Goal: Transaction & Acquisition: Purchase product/service

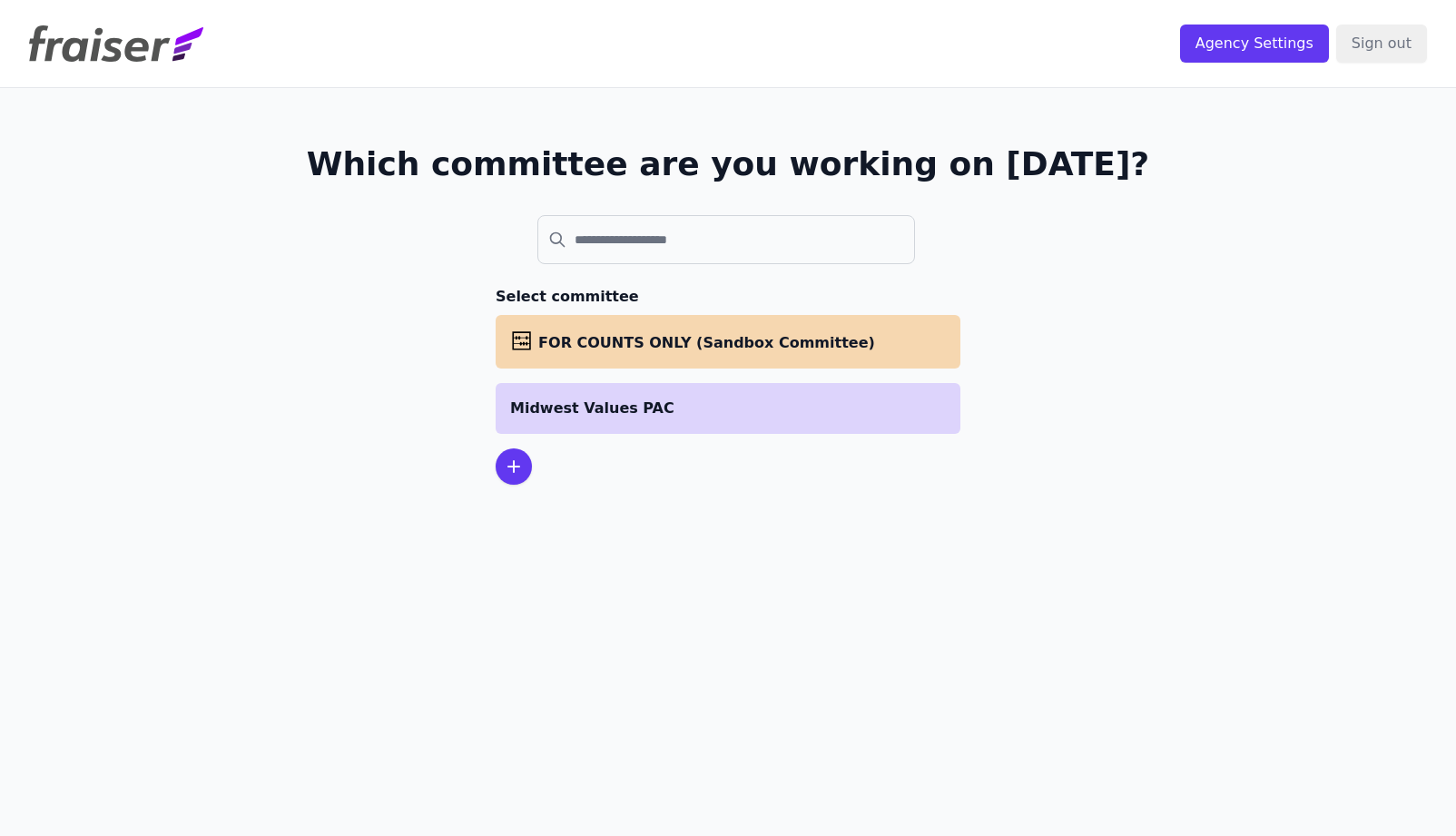
click at [727, 426] on li "Midwest Values PAC" at bounding box center [727, 408] width 465 height 51
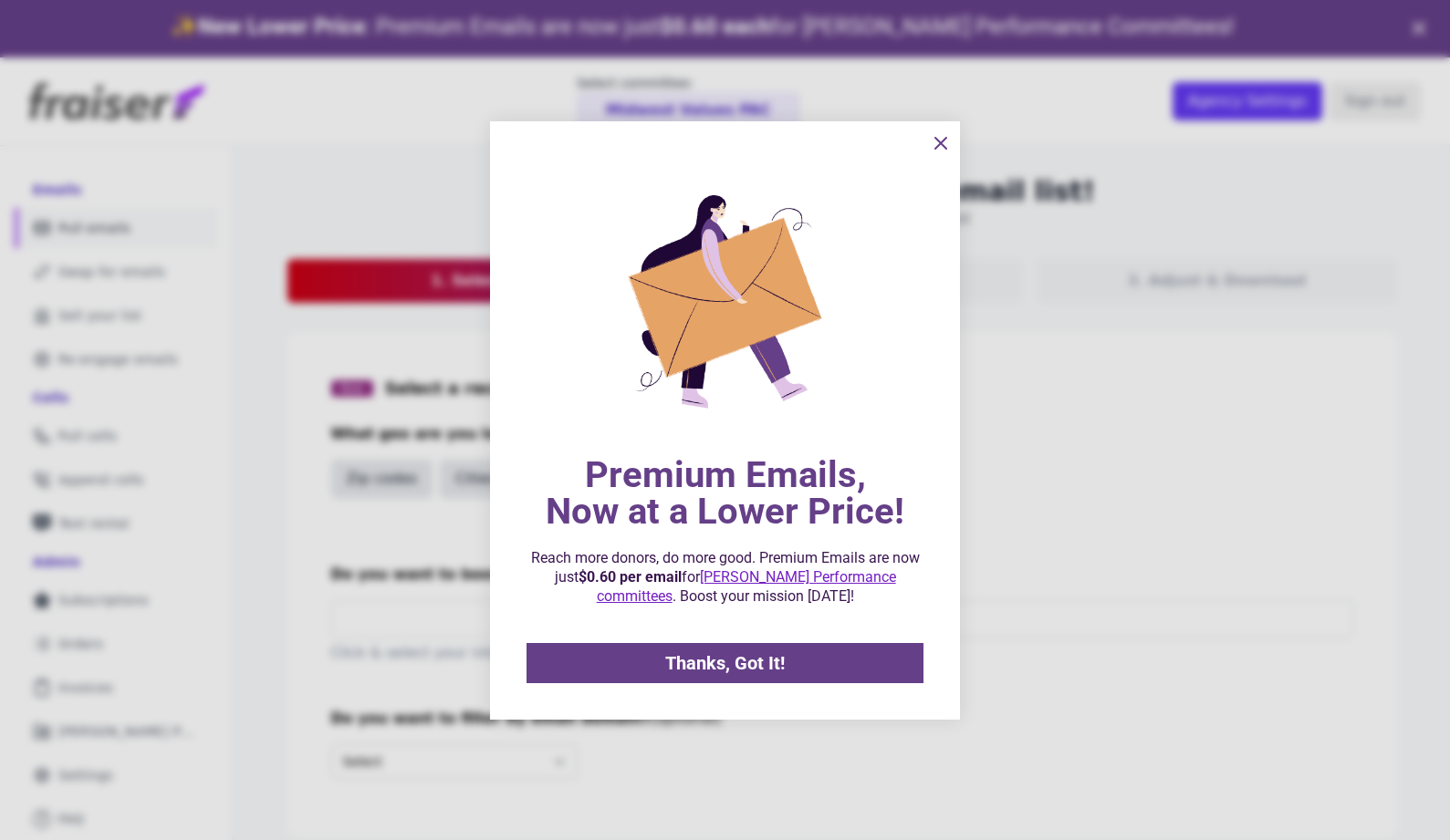
click at [941, 143] on icon "information" at bounding box center [940, 143] width 11 height 11
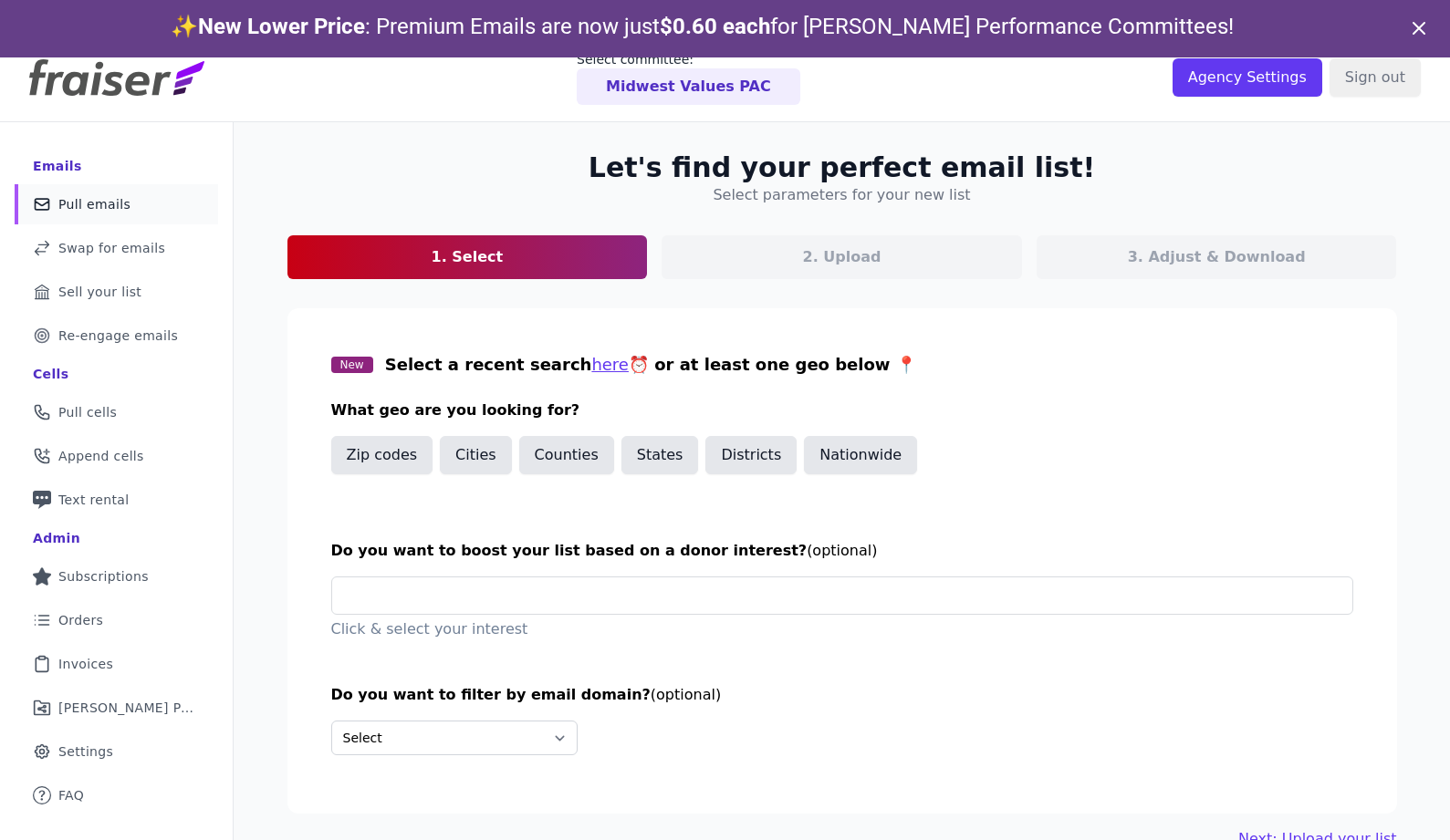
scroll to position [89, 0]
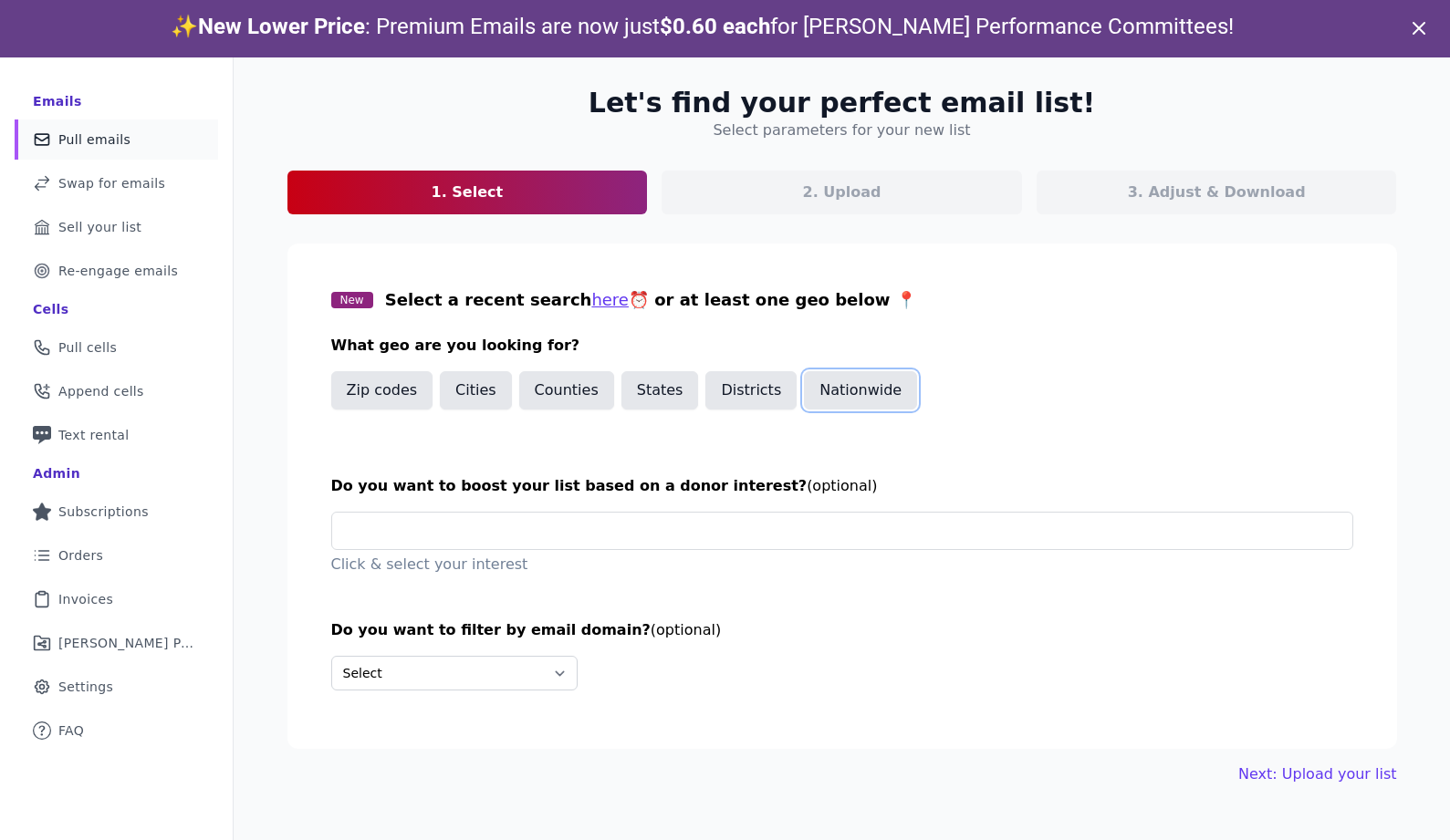
click at [826, 398] on button "Nationwide" at bounding box center [860, 390] width 113 height 38
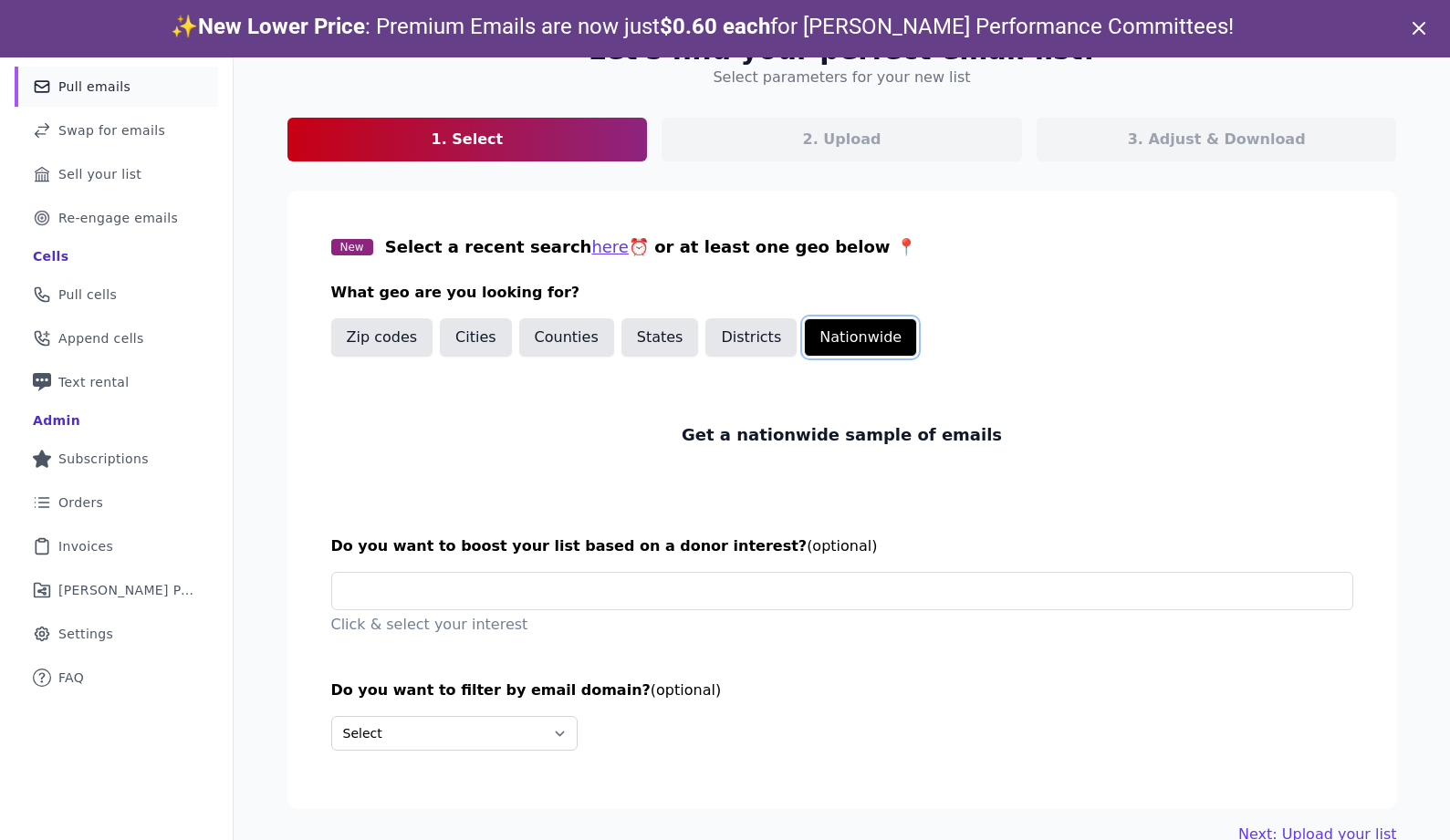
scroll to position [57, 0]
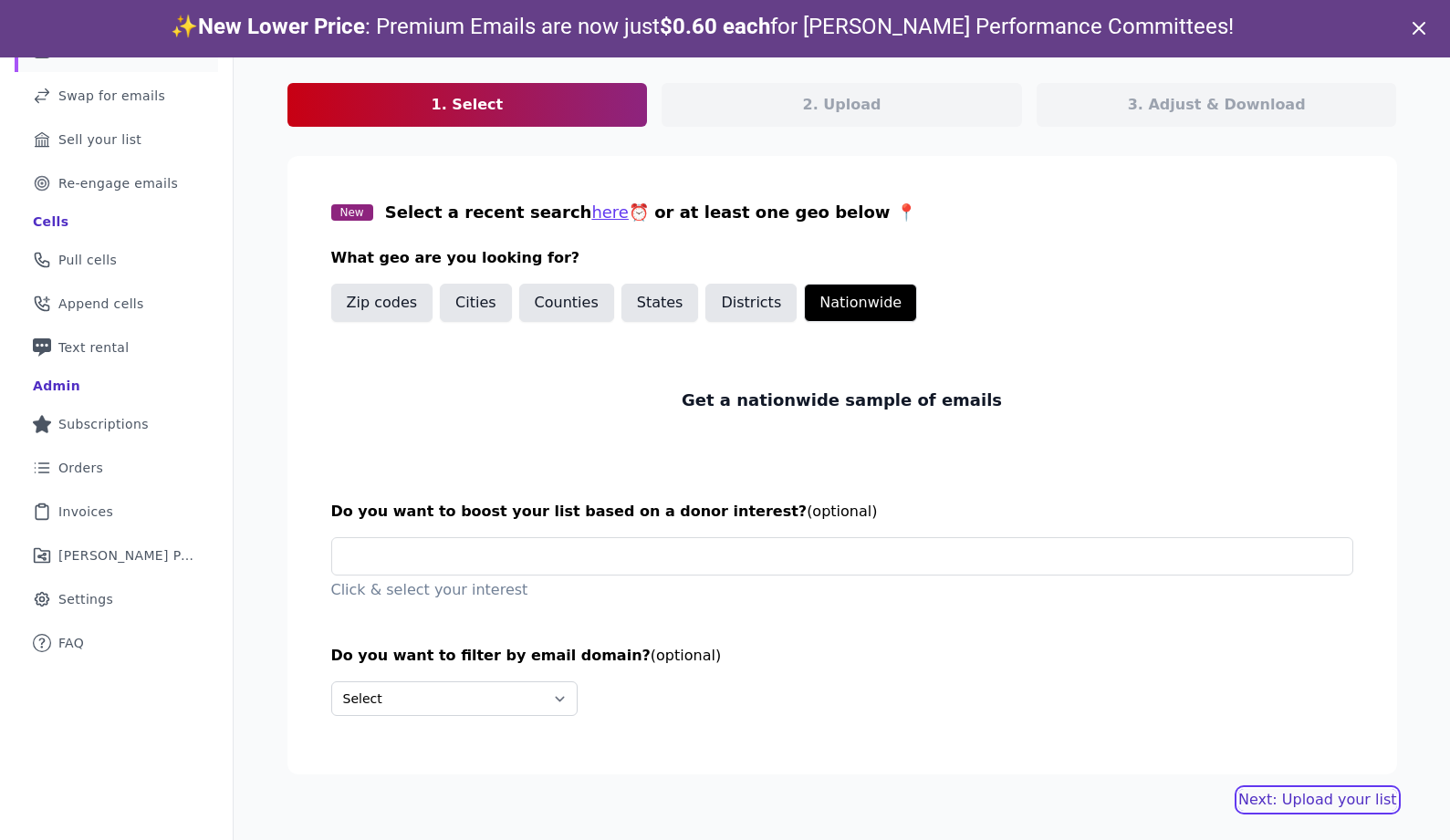
click at [1302, 793] on link "Next: Upload your list" at bounding box center [1316, 800] width 157 height 22
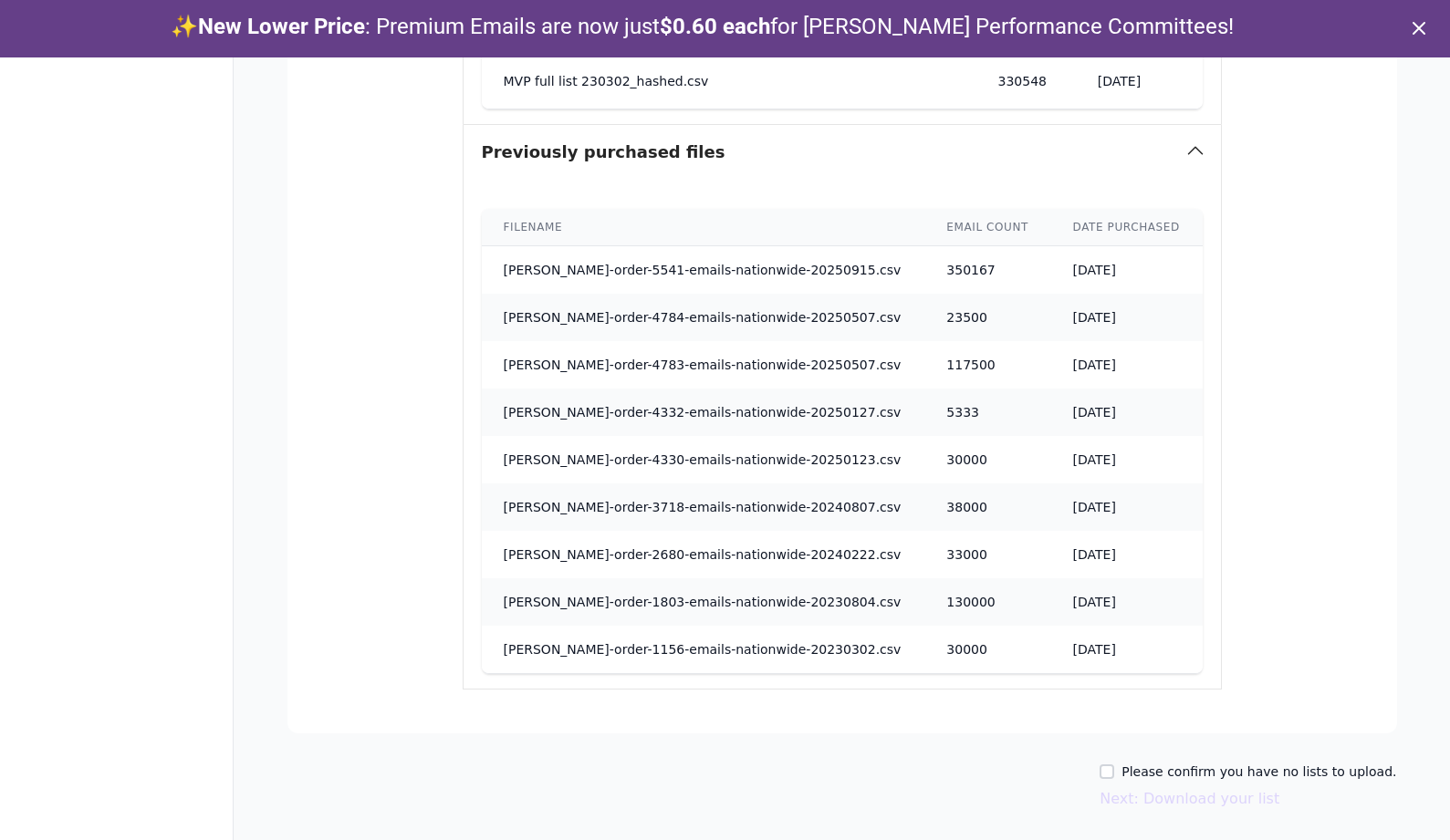
scroll to position [1140, 0]
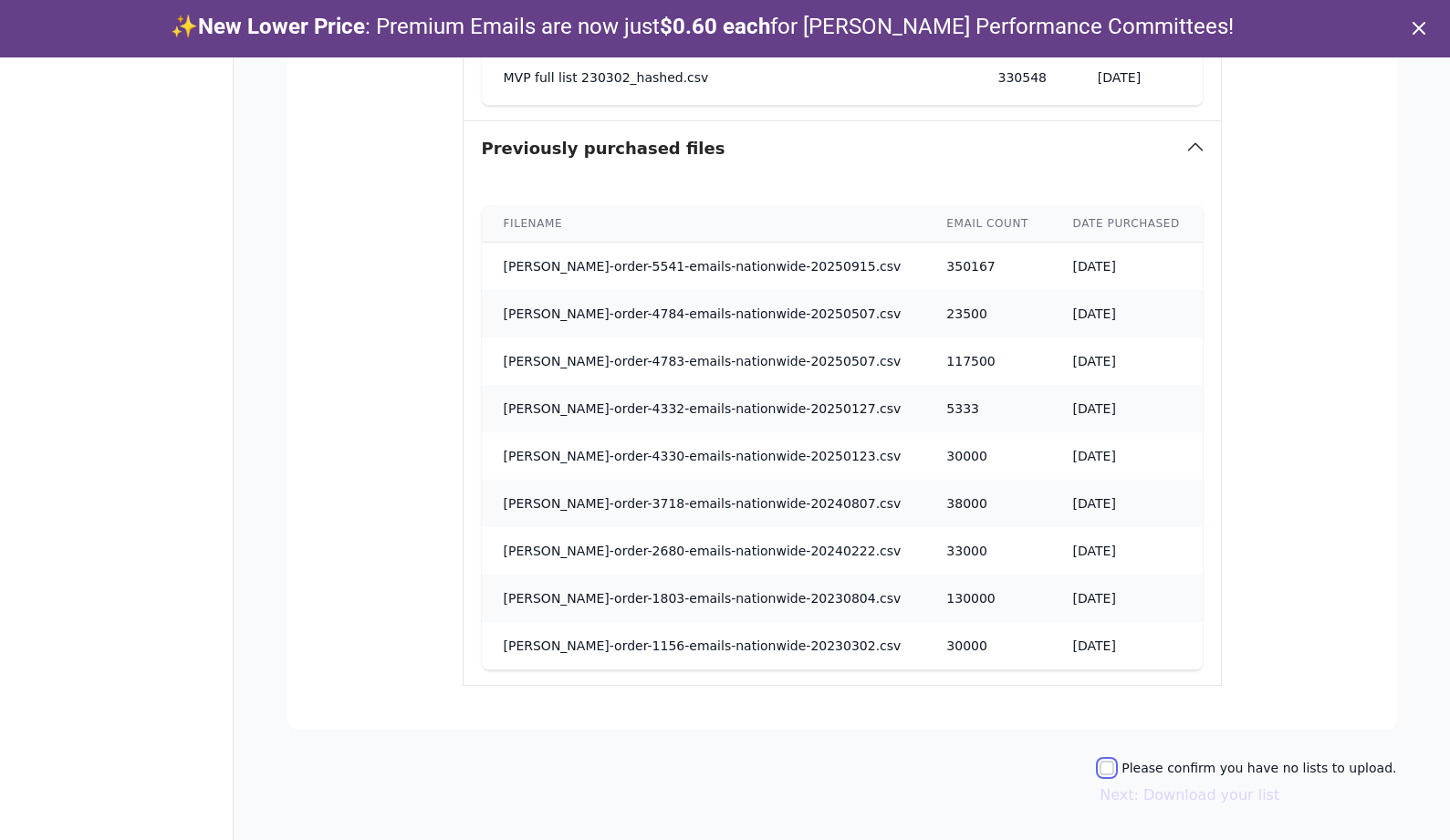
click at [1114, 773] on input "Please confirm you have no lists to upload." at bounding box center [1106, 767] width 15 height 15
checkbox input "true"
click at [1178, 803] on button "Next: Download your list" at bounding box center [1188, 796] width 180 height 22
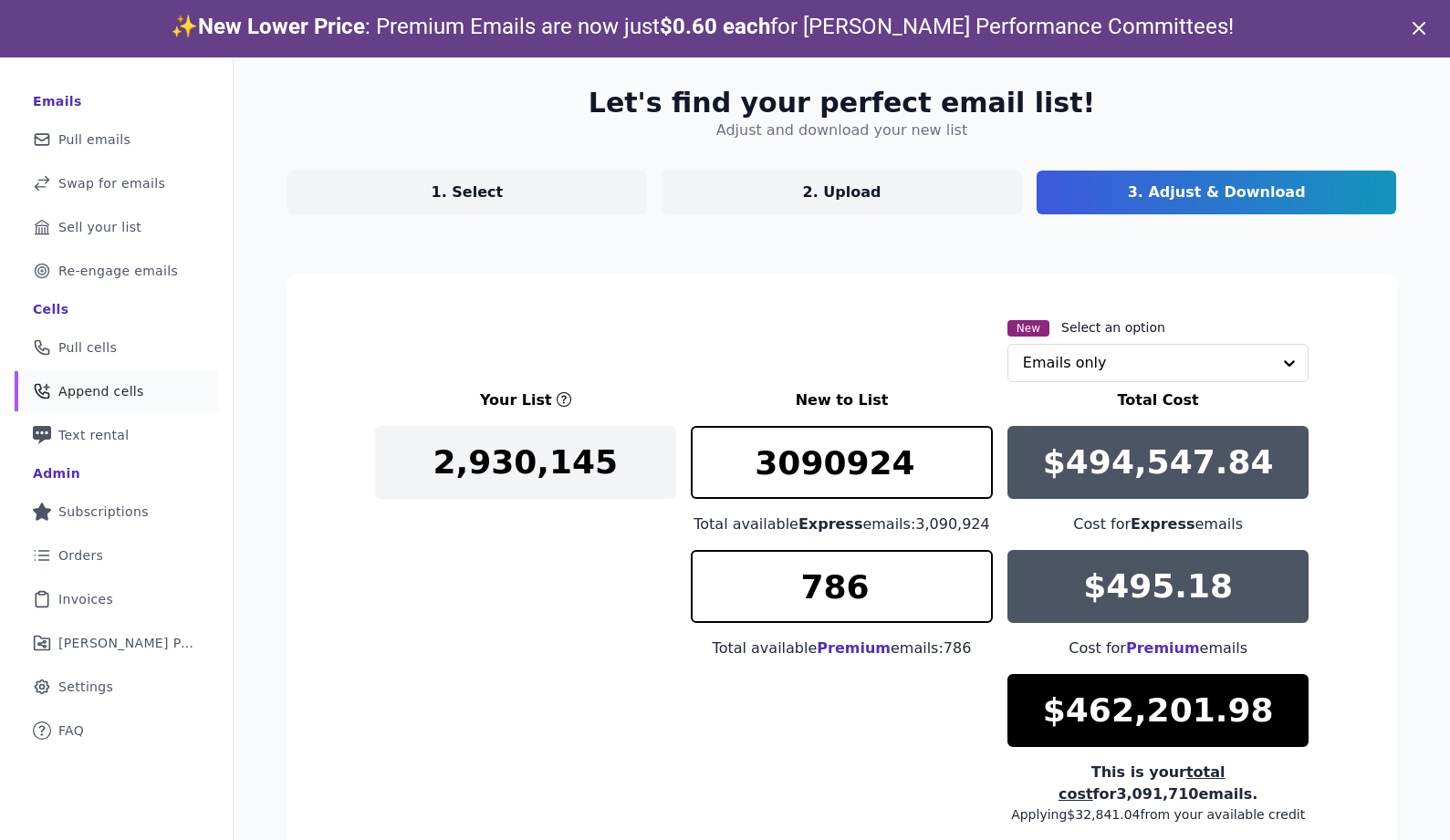
scroll to position [208, 0]
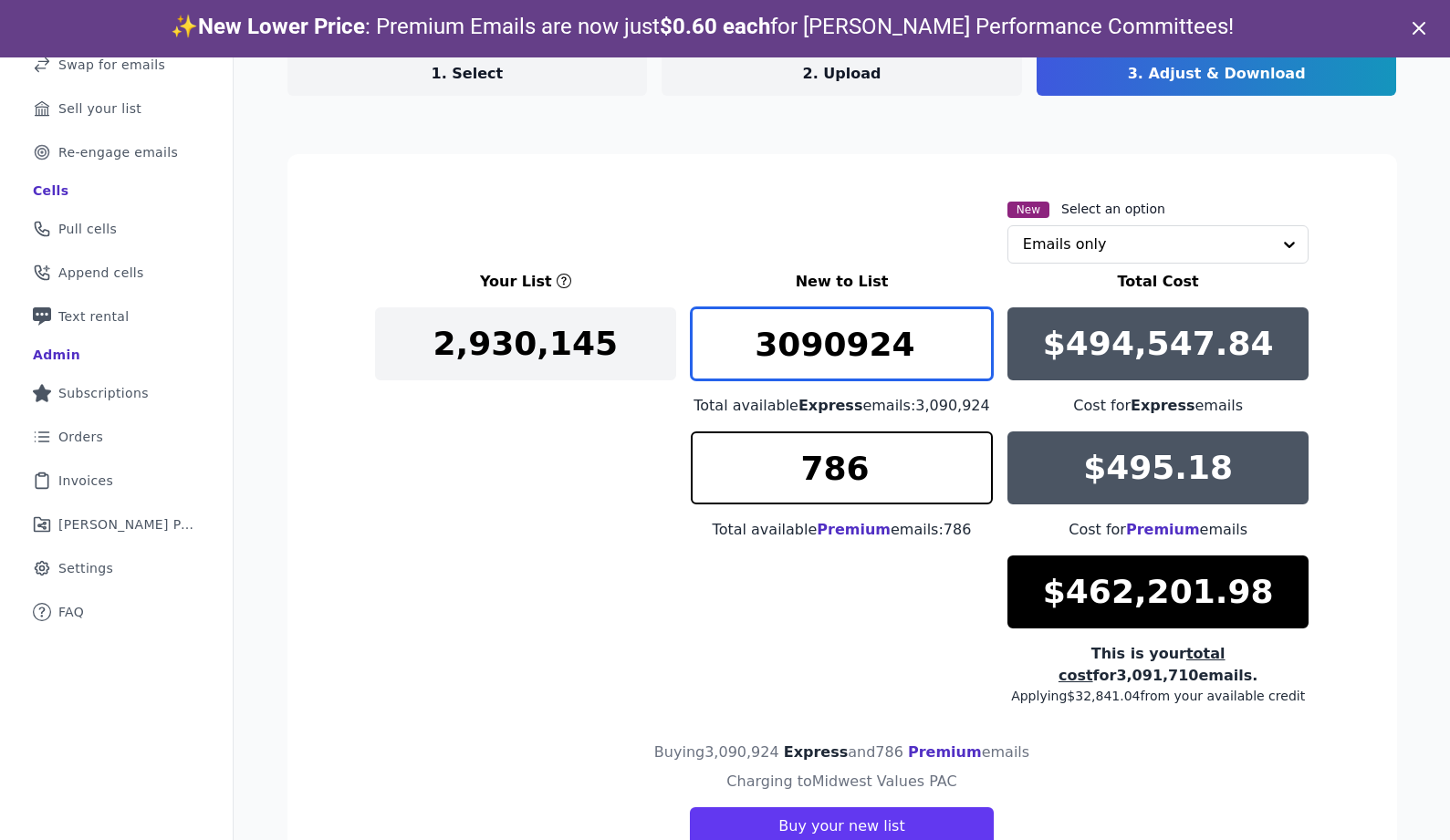
click at [812, 348] on input "3090924" at bounding box center [841, 344] width 302 height 73
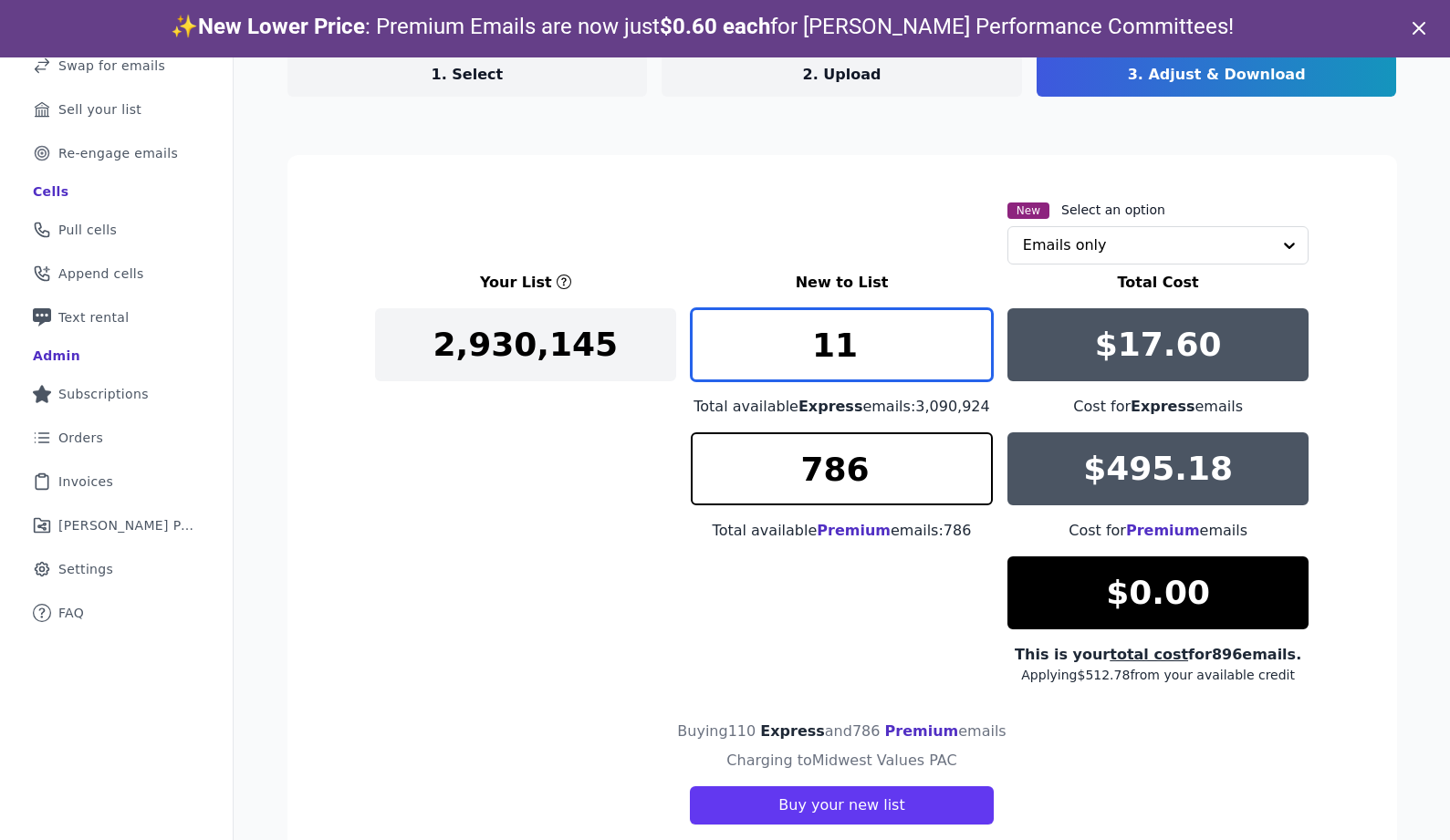
type input "1"
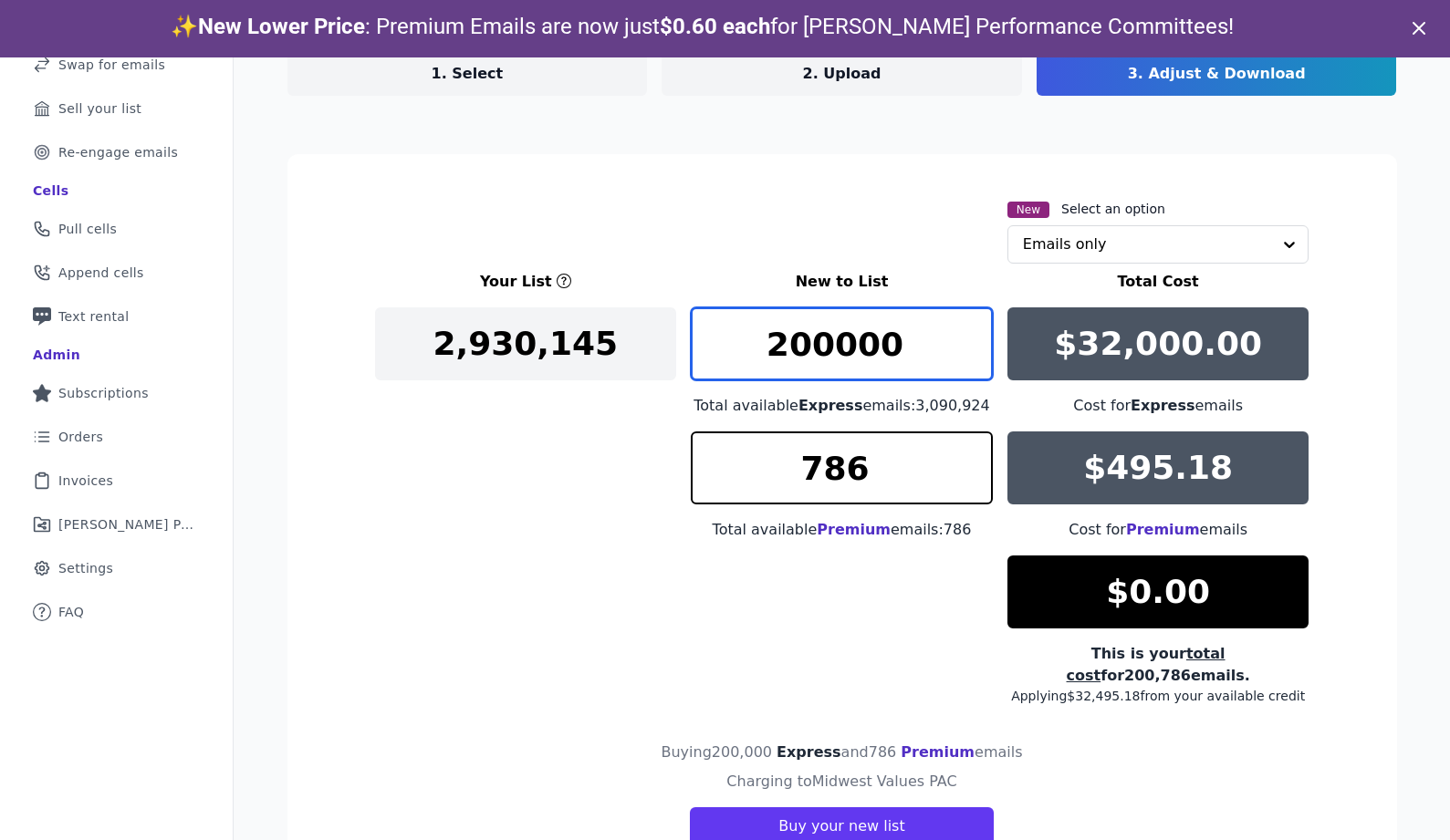
drag, startPoint x: 822, startPoint y: 351, endPoint x: 813, endPoint y: 355, distance: 9.8
click at [813, 355] on input "200000" at bounding box center [841, 344] width 302 height 73
type input "202000"
click at [688, 590] on div "Your List New to List Total Cost 2,930,145 202000 Total available Express email…" at bounding box center [842, 487] width 935 height 434
